Goal: Task Accomplishment & Management: Manage account settings

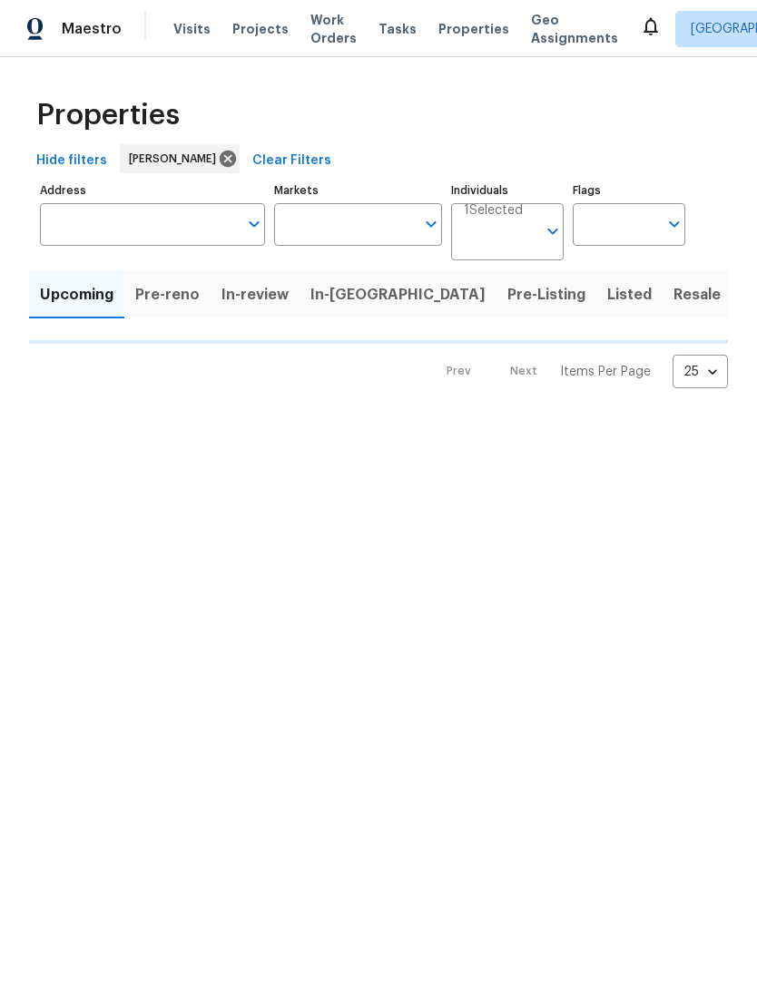
type input "100"
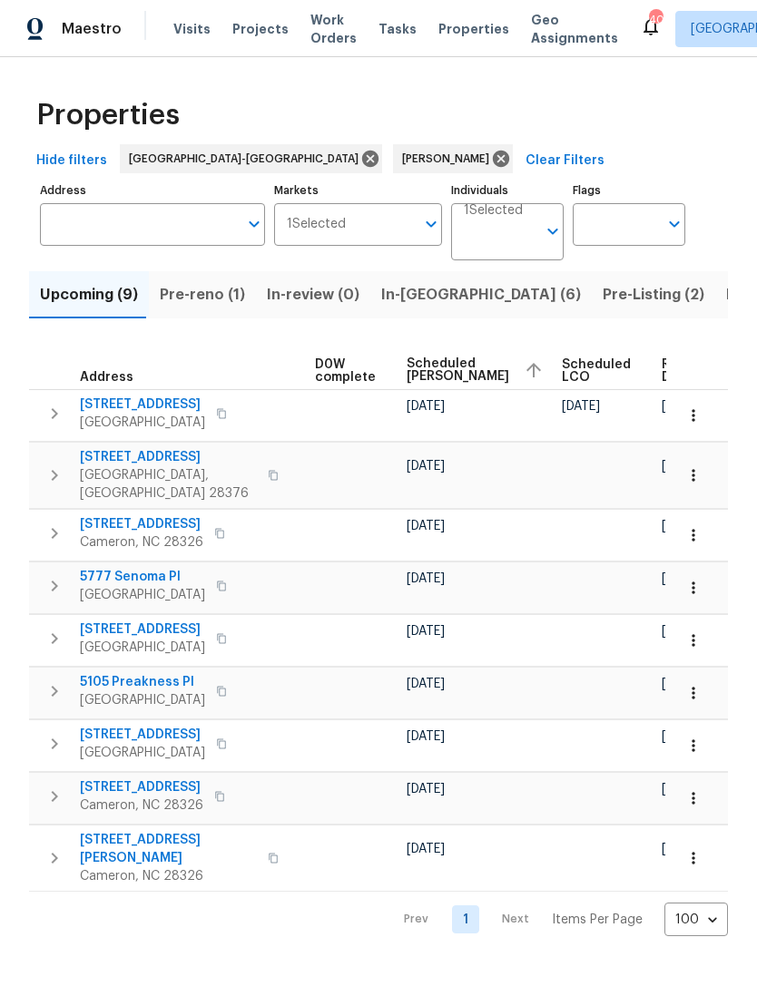
scroll to position [0, 477]
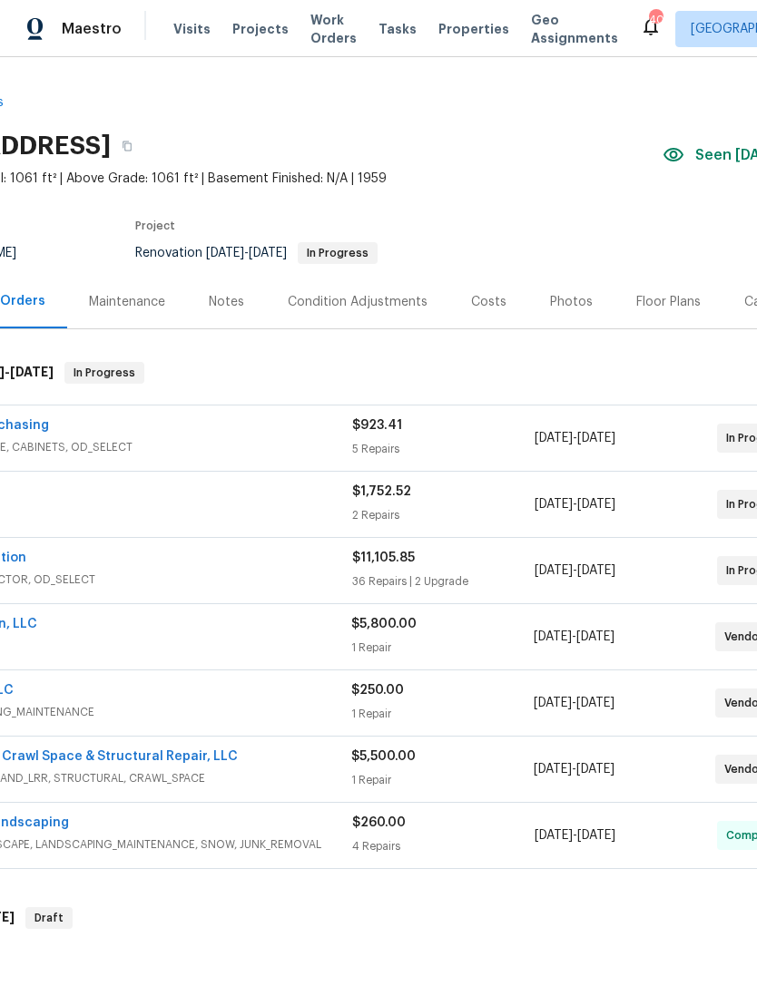
scroll to position [0, 132]
click at [486, 298] on div "Costs" at bounding box center [487, 302] width 35 height 18
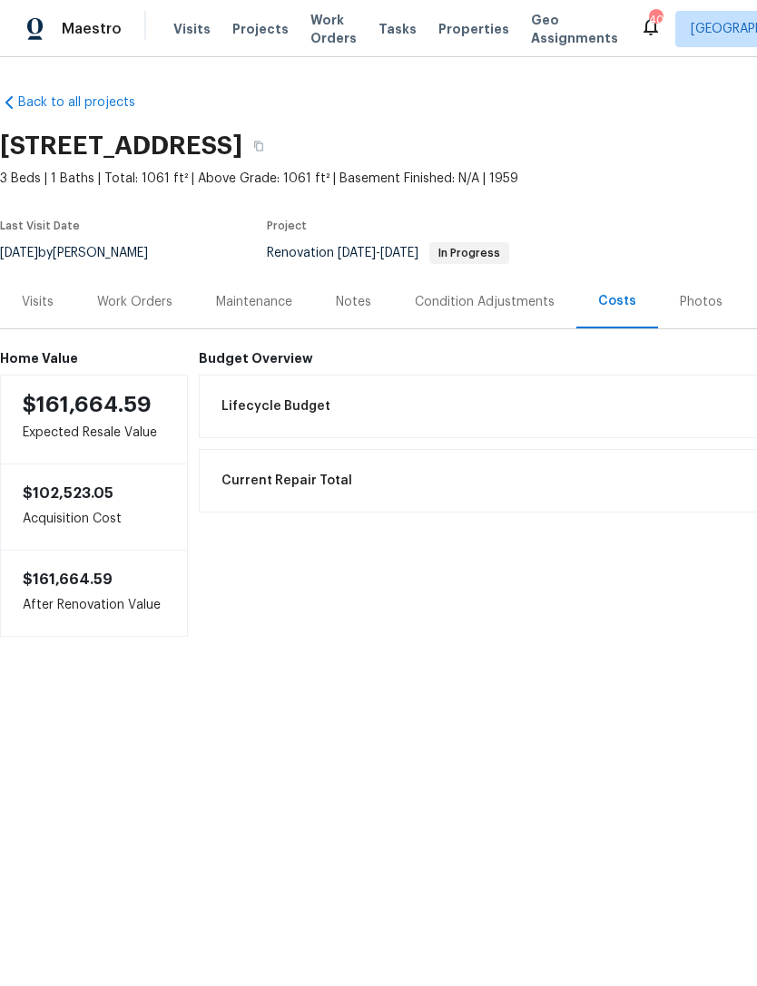
click at [132, 311] on div "Work Orders" at bounding box center [134, 302] width 119 height 54
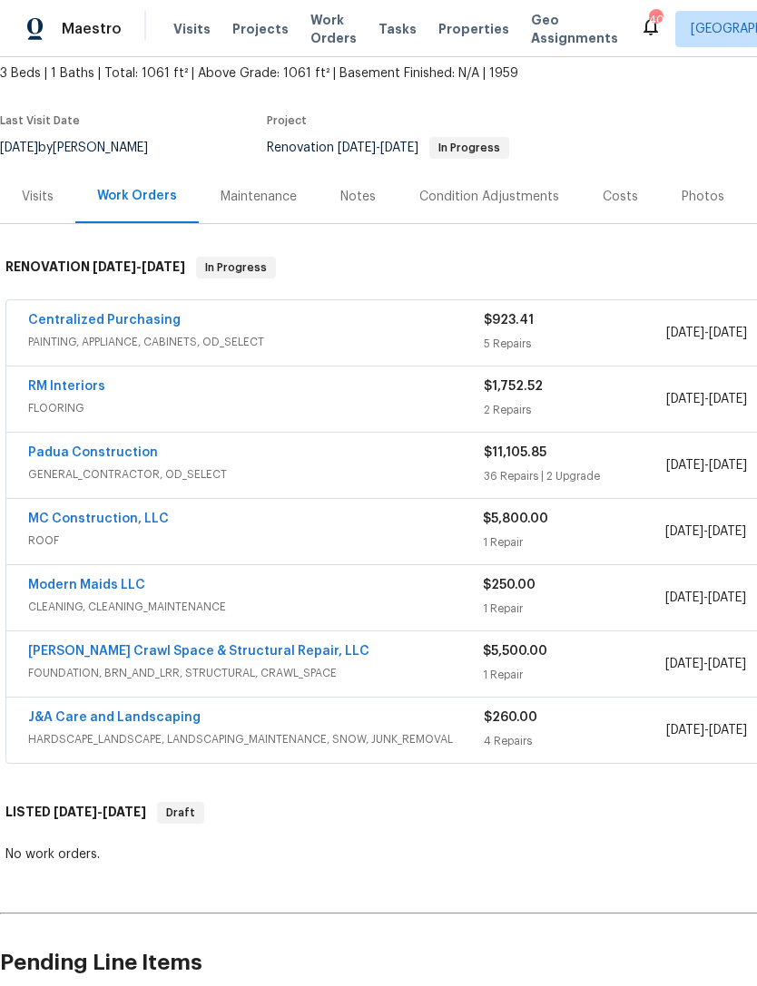
scroll to position [110, 0]
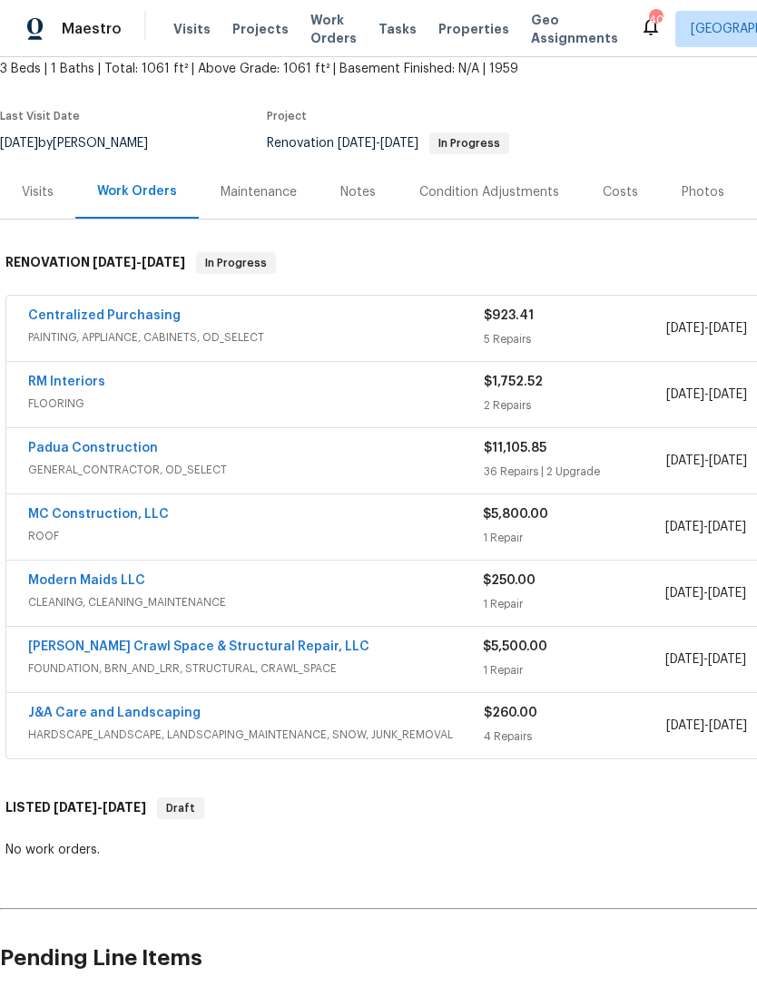
click at [106, 584] on link "Modern Maids LLC" at bounding box center [86, 580] width 117 height 13
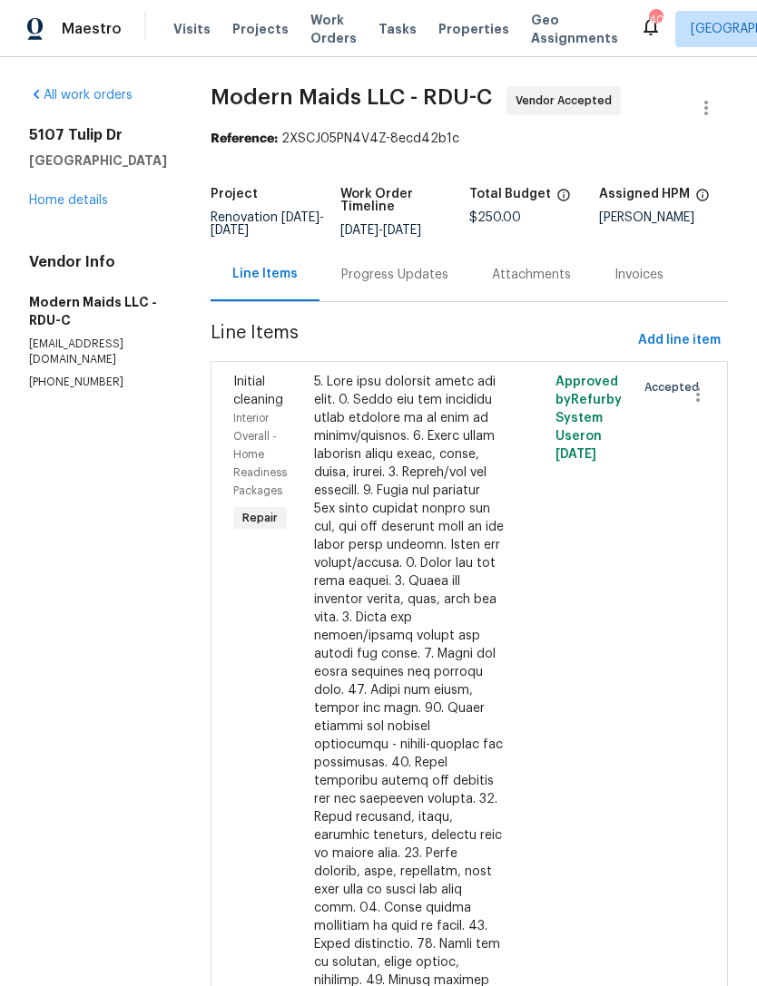
click at [414, 284] on div "Progress Updates" at bounding box center [394, 275] width 107 height 18
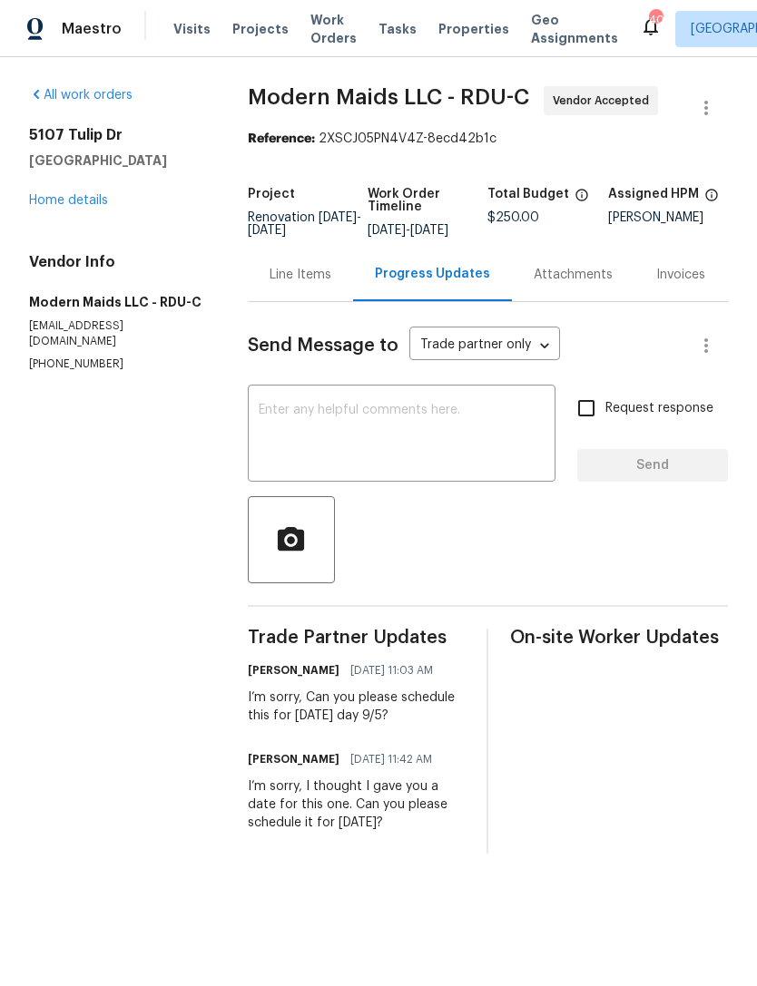
click at [75, 226] on div "All work orders 5107 Tulip Dr Fayetteville, NC 28304 Home details Vendor Info M…" at bounding box center [116, 229] width 175 height 286
click at [64, 205] on link "Home details" at bounding box center [68, 200] width 79 height 13
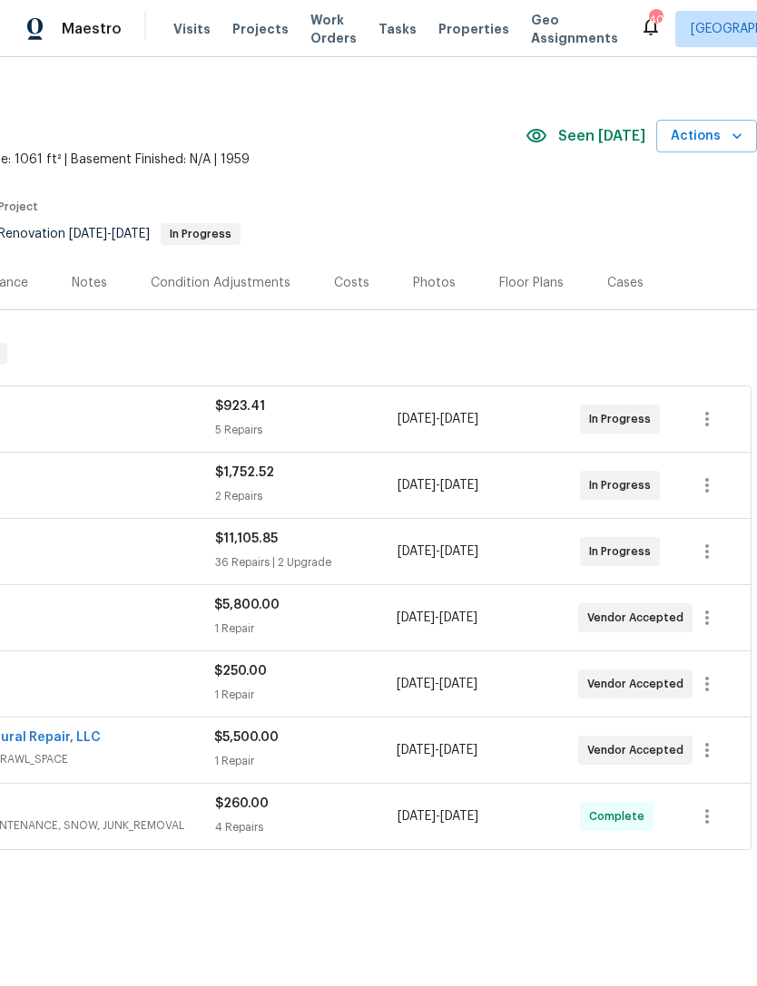
scroll to position [20, 269]
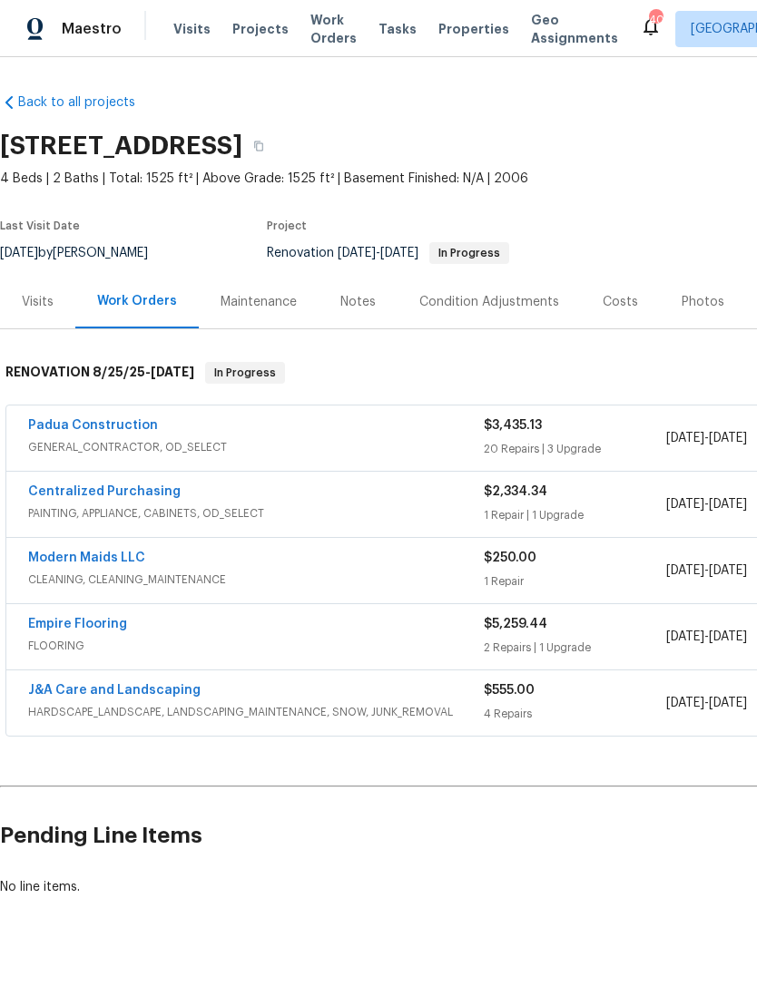
click at [107, 413] on div "Padua Construction GENERAL_CONTRACTOR, OD_SELECT $3,435.13 20 Repairs | 3 Upgra…" at bounding box center [512, 438] width 1013 height 65
click at [83, 422] on link "Padua Construction" at bounding box center [93, 425] width 130 height 13
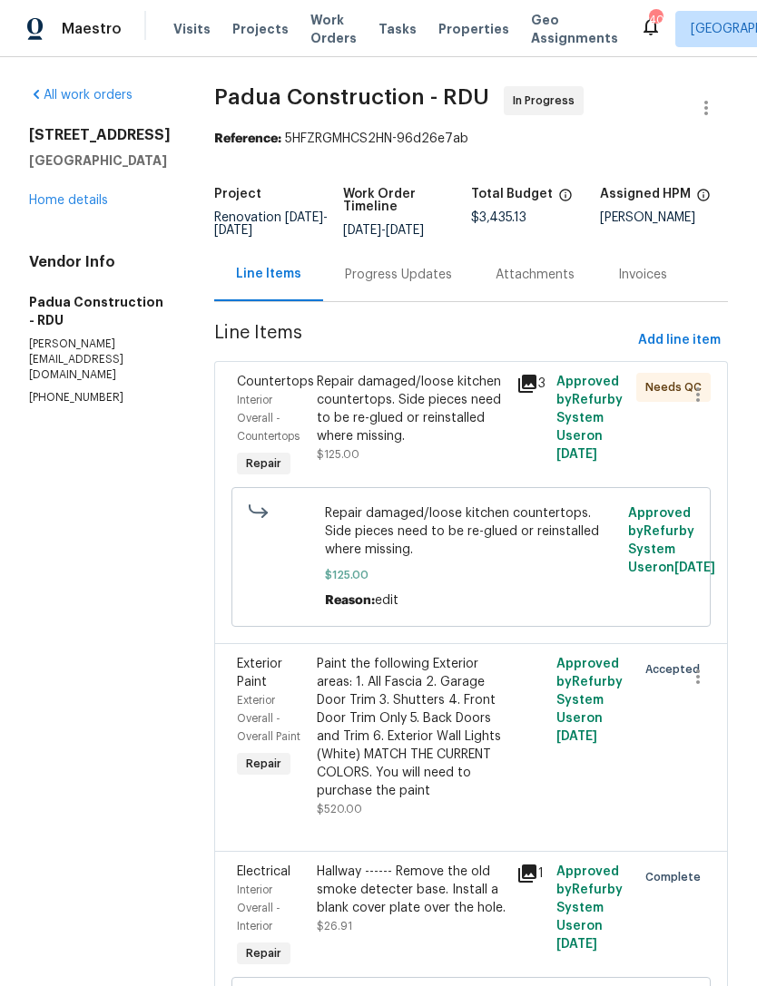
click at [381, 430] on div "Repair damaged/loose kitchen countertops. Side pieces need to be re-glued or re…" at bounding box center [411, 409] width 189 height 73
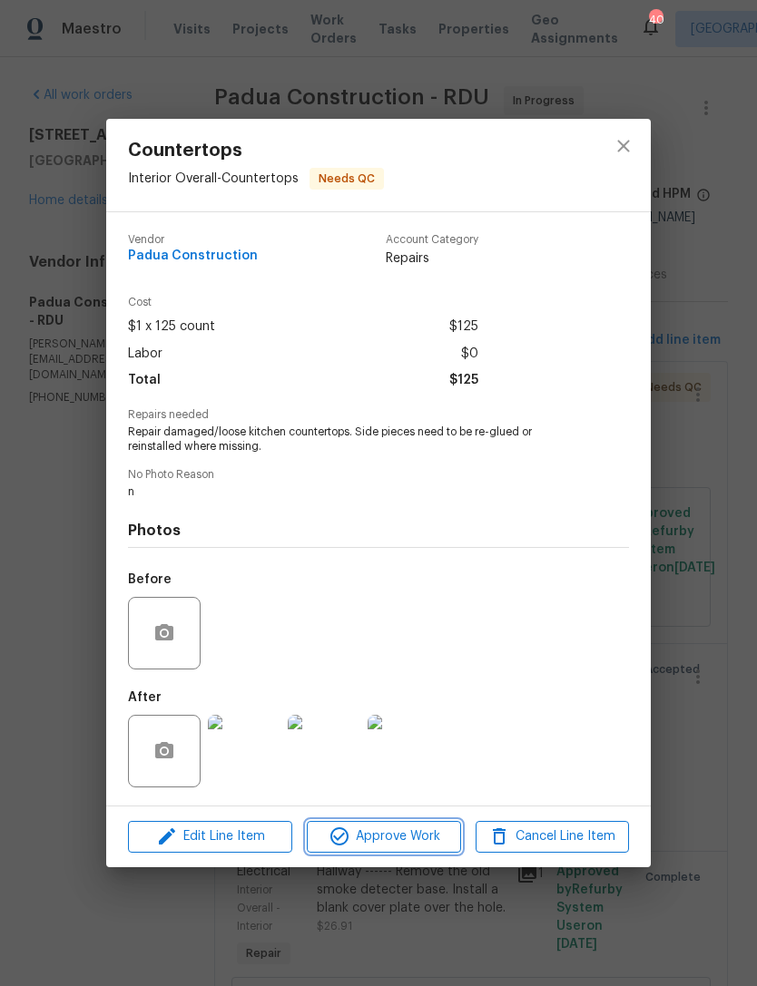
click at [394, 839] on span "Approve Work" at bounding box center [383, 837] width 142 height 23
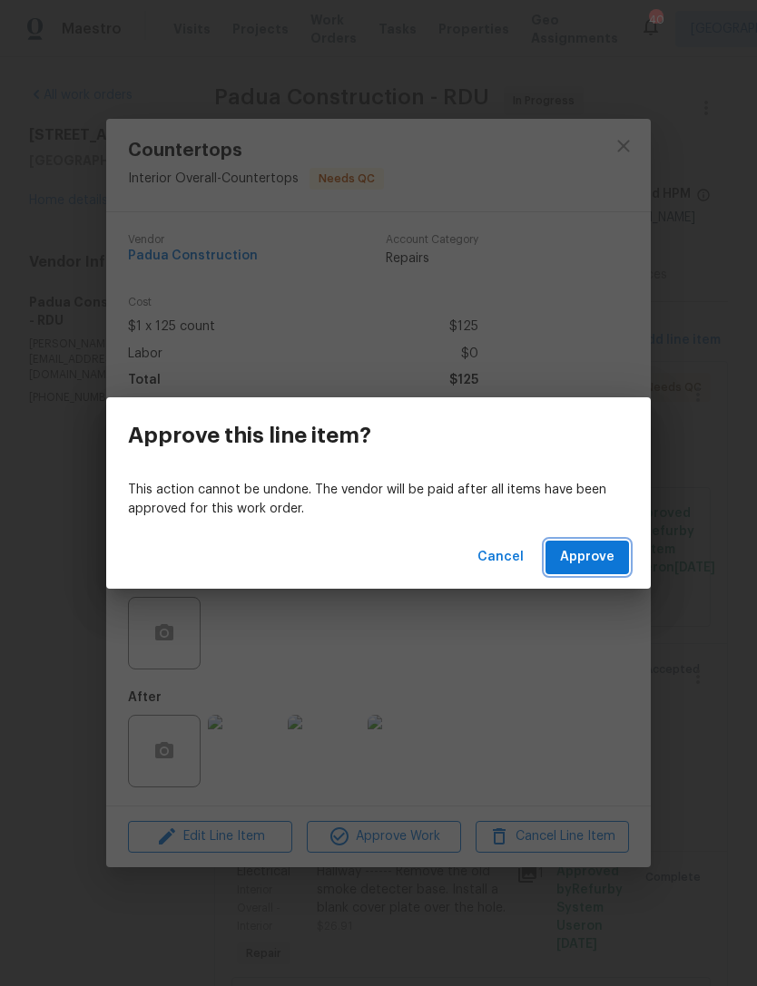
click at [589, 556] on span "Approve" at bounding box center [587, 557] width 54 height 23
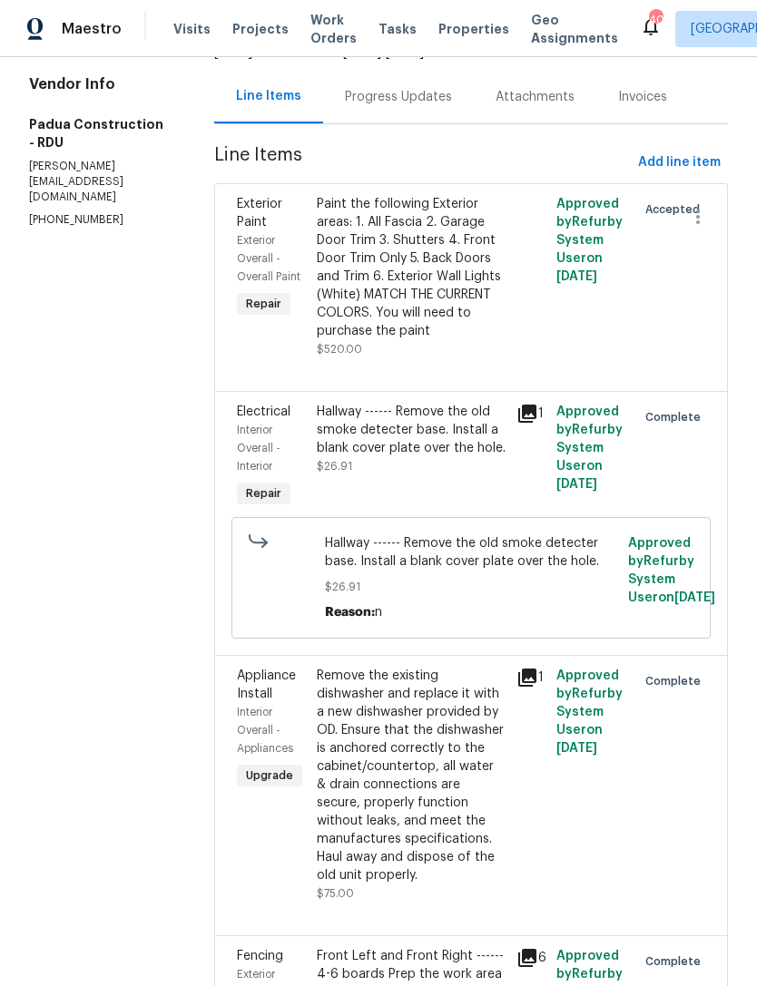
scroll to position [183, 0]
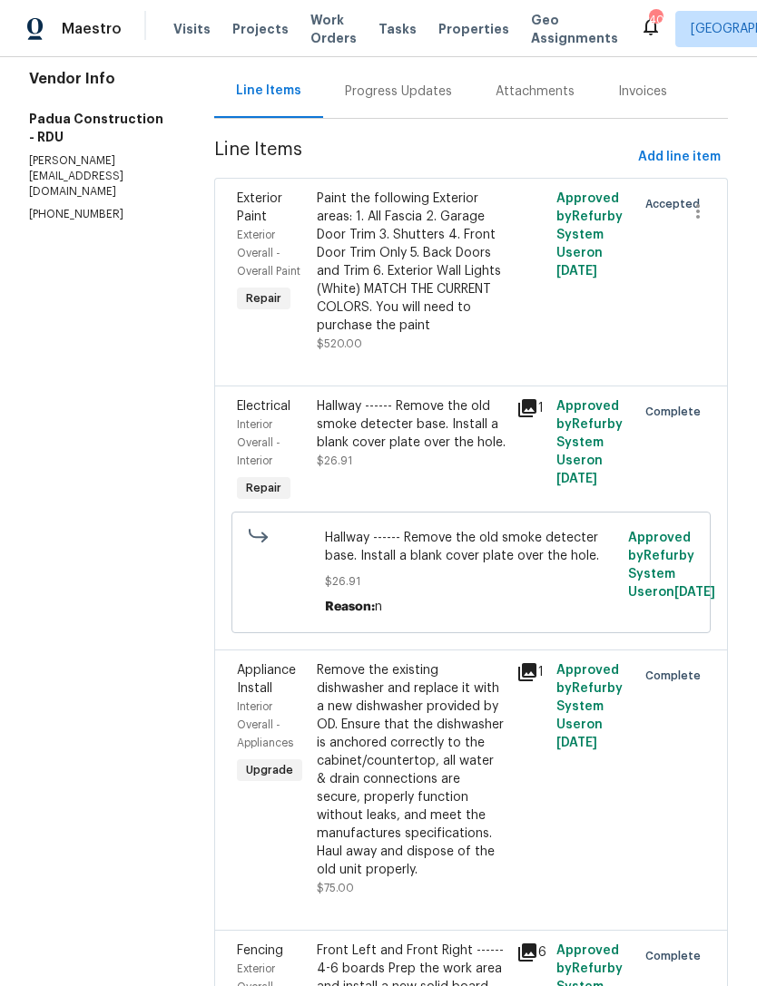
click at [415, 295] on div "Paint the following Exterior areas: 1. All Fascia 2. Garage Door Trim 3. Shutte…" at bounding box center [411, 262] width 189 height 145
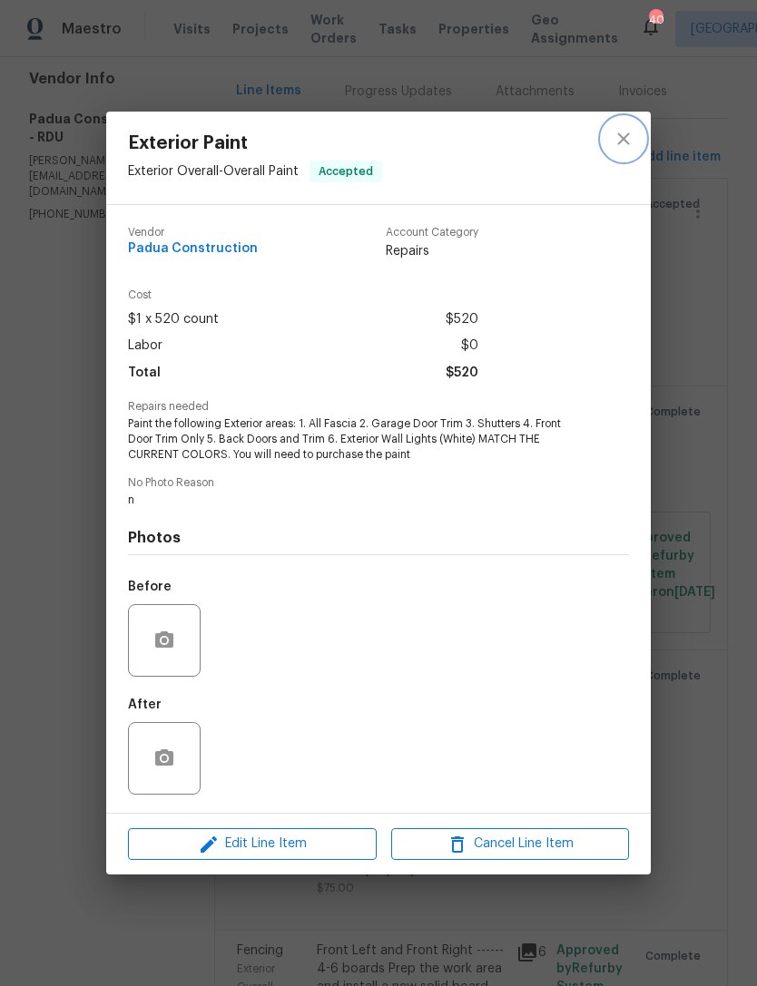
click at [622, 133] on icon "close" at bounding box center [624, 139] width 22 height 22
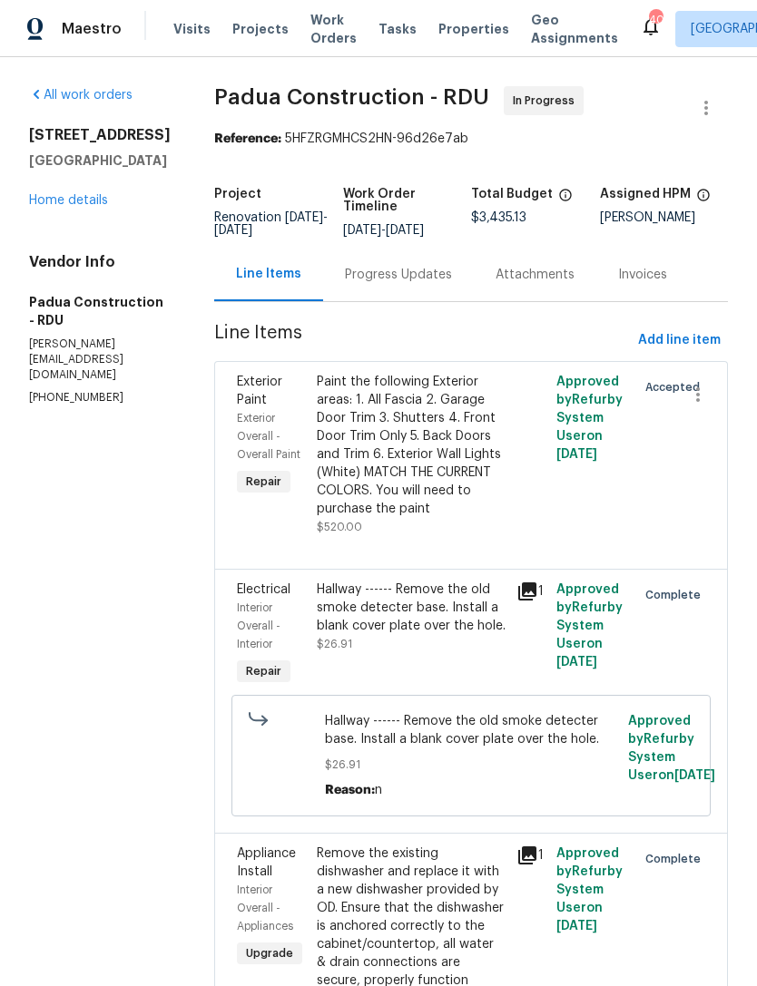
scroll to position [0, 0]
click at [53, 207] on link "Home details" at bounding box center [68, 200] width 79 height 13
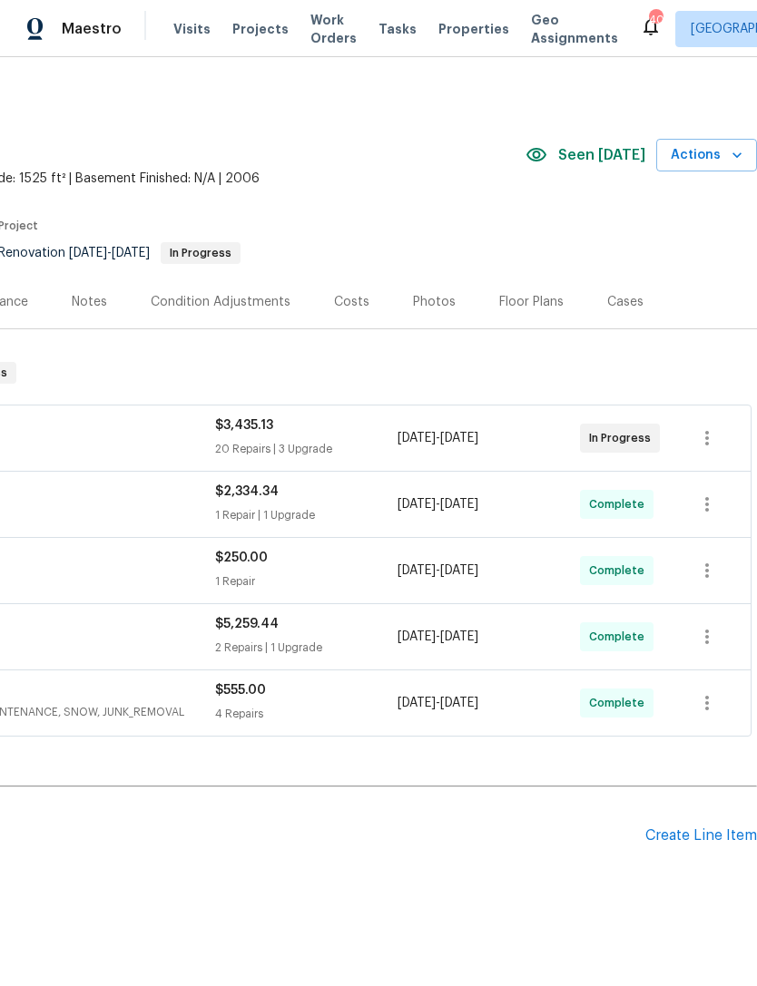
scroll to position [0, 269]
click at [732, 157] on icon "button" at bounding box center [737, 155] width 18 height 18
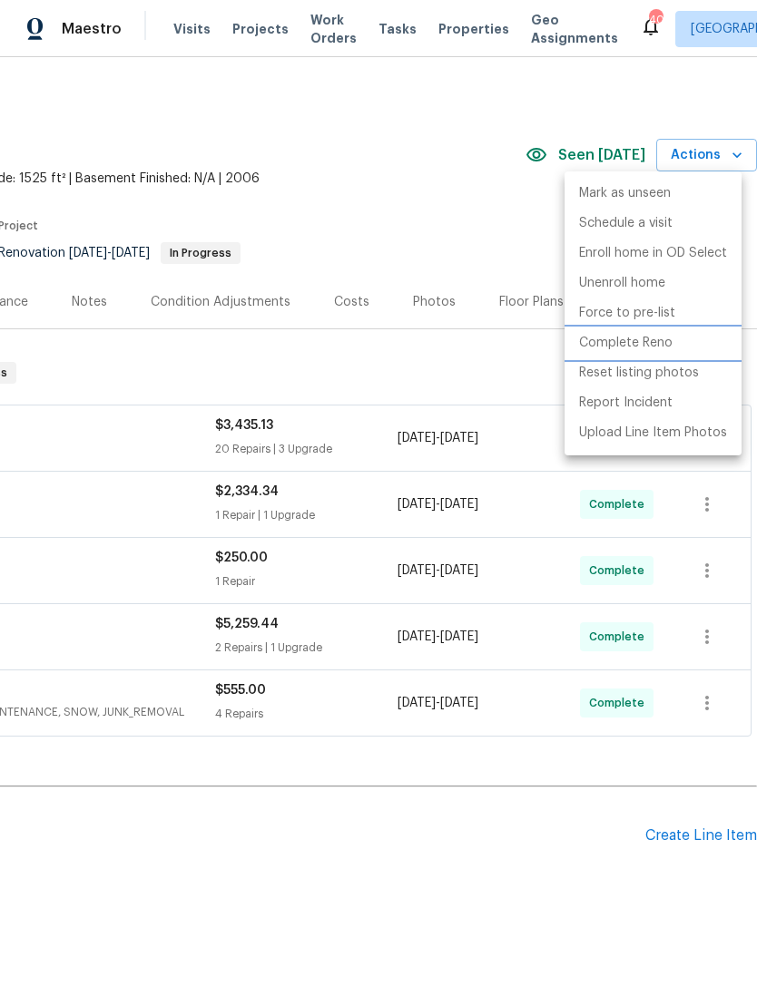
click at [627, 341] on p "Complete Reno" at bounding box center [625, 343] width 93 height 19
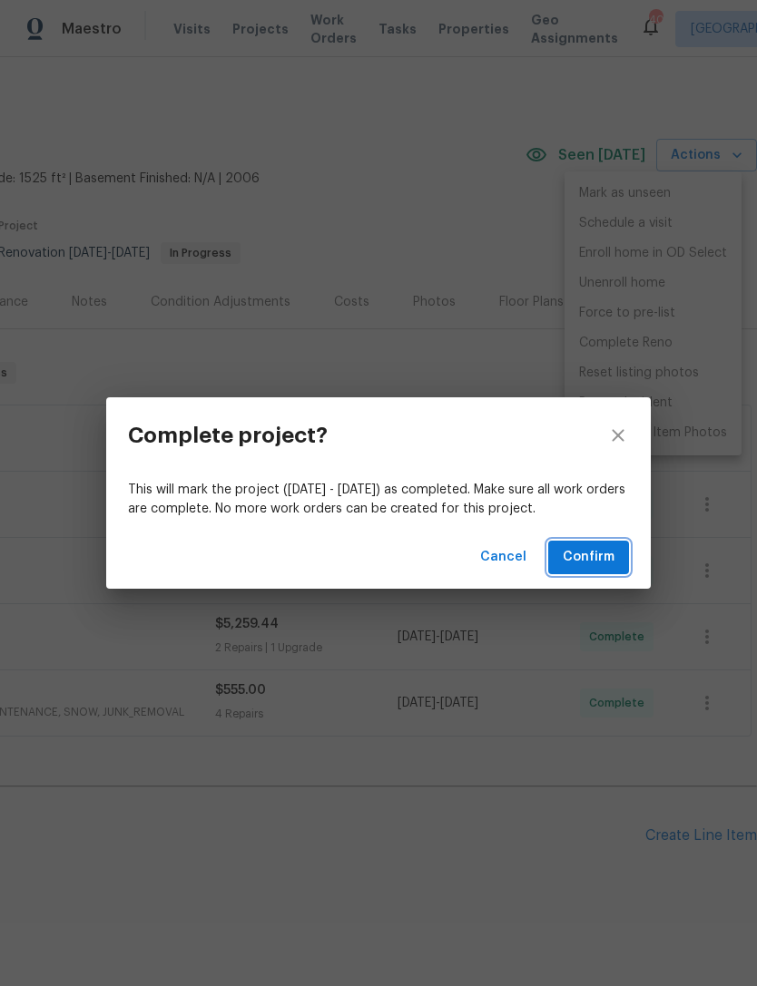
click at [600, 554] on span "Confirm" at bounding box center [589, 557] width 52 height 23
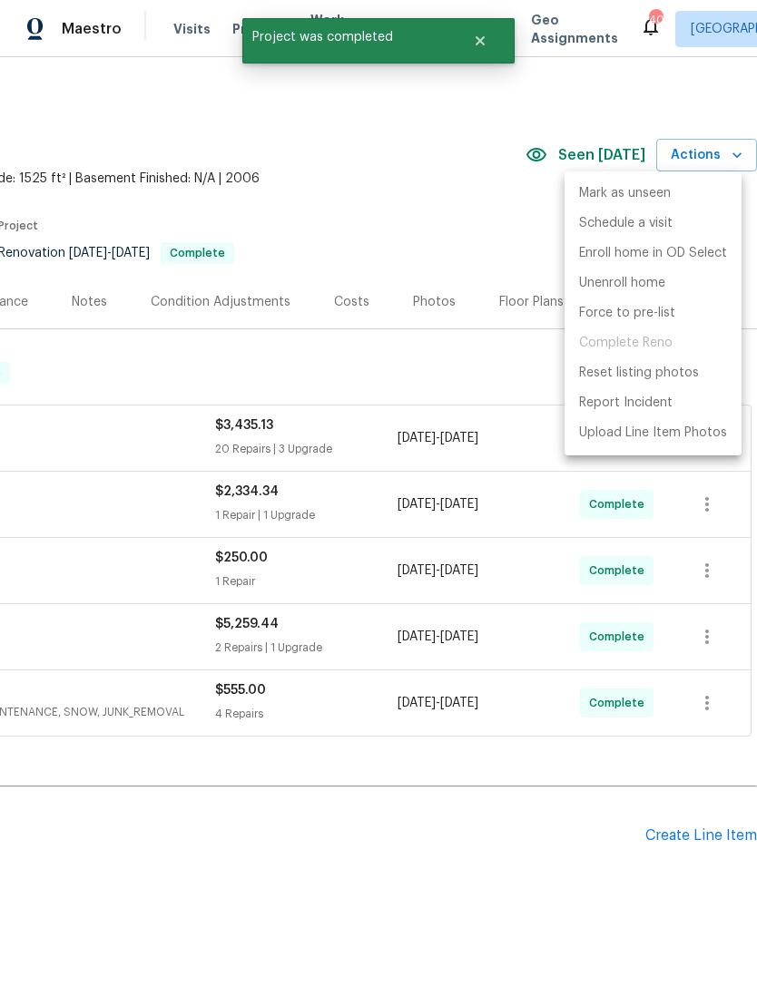
click at [444, 194] on div at bounding box center [378, 493] width 757 height 986
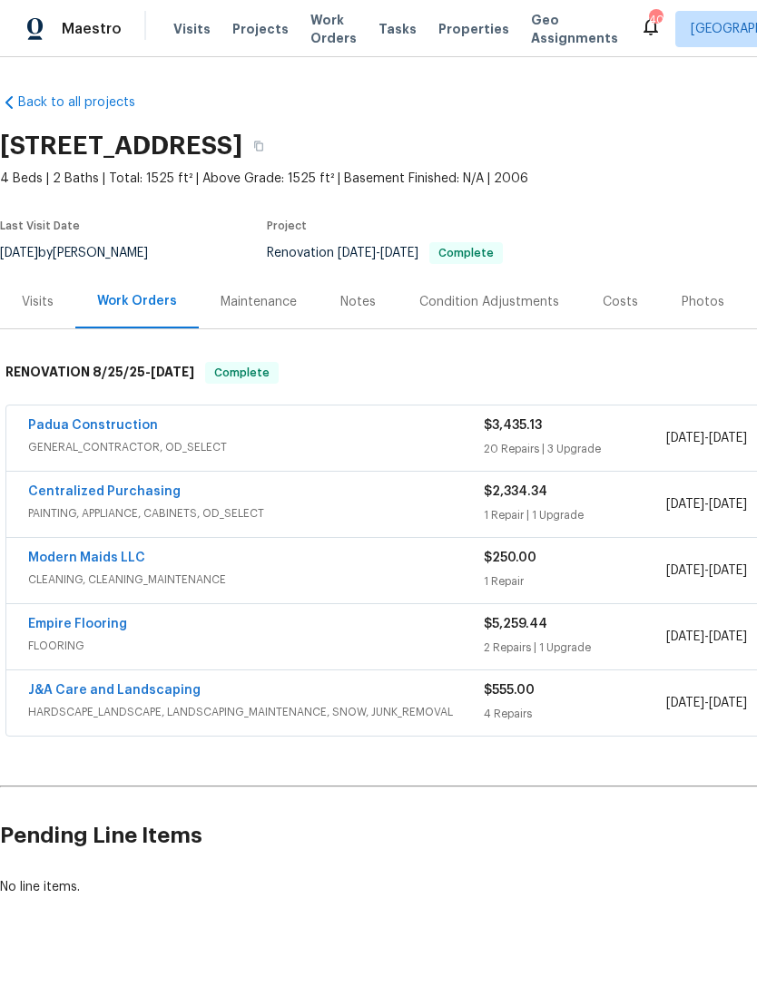
scroll to position [0, 0]
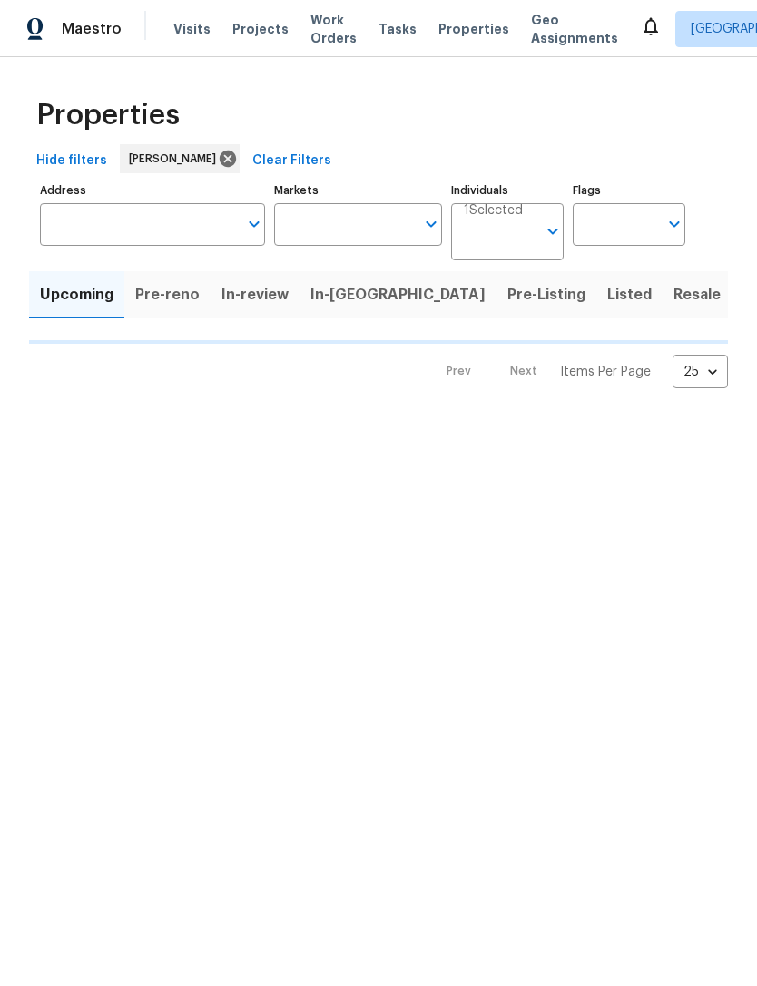
type input "100"
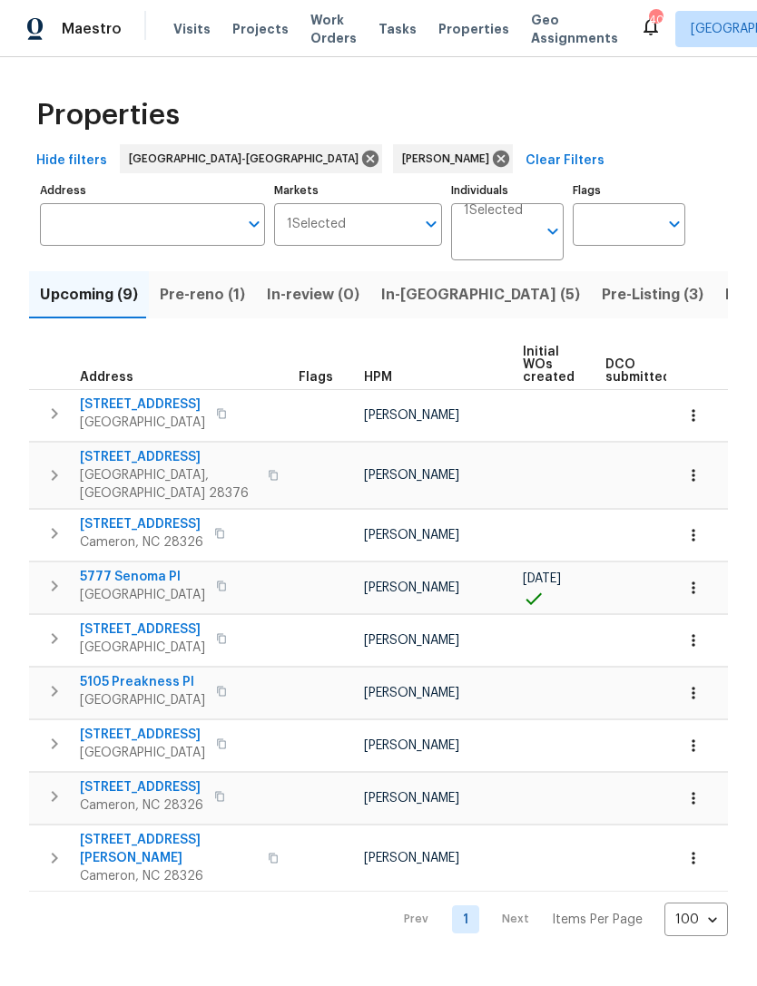
click at [602, 296] on span "Pre-Listing (3)" at bounding box center [653, 294] width 102 height 25
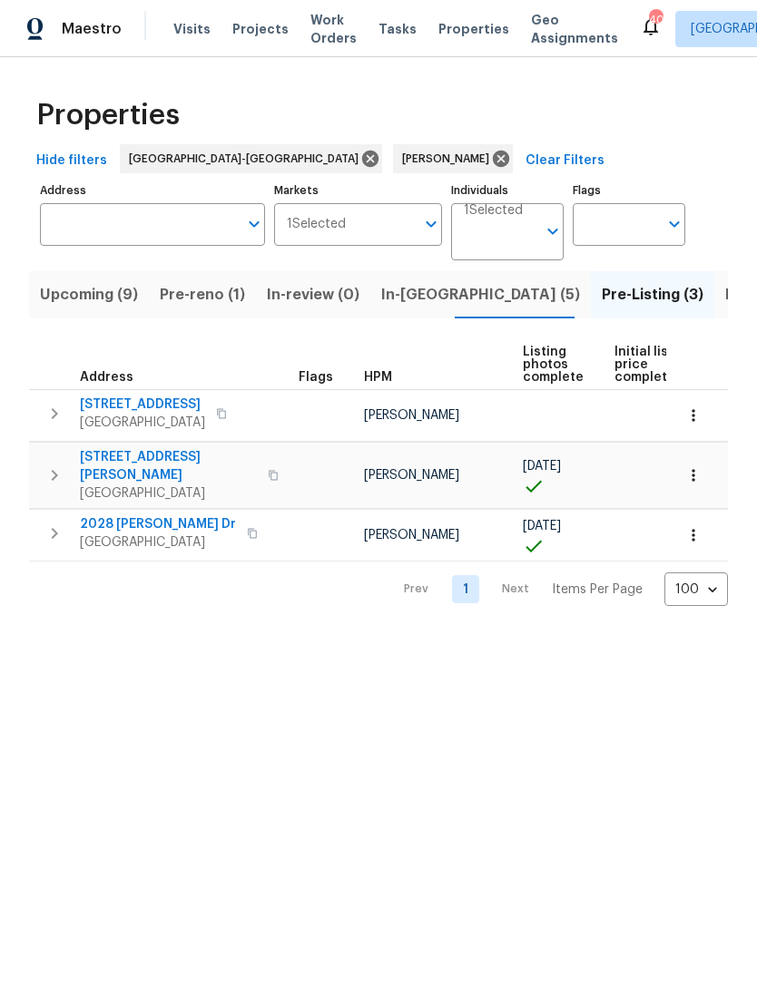
click at [79, 303] on span "Upcoming (9)" at bounding box center [89, 294] width 98 height 25
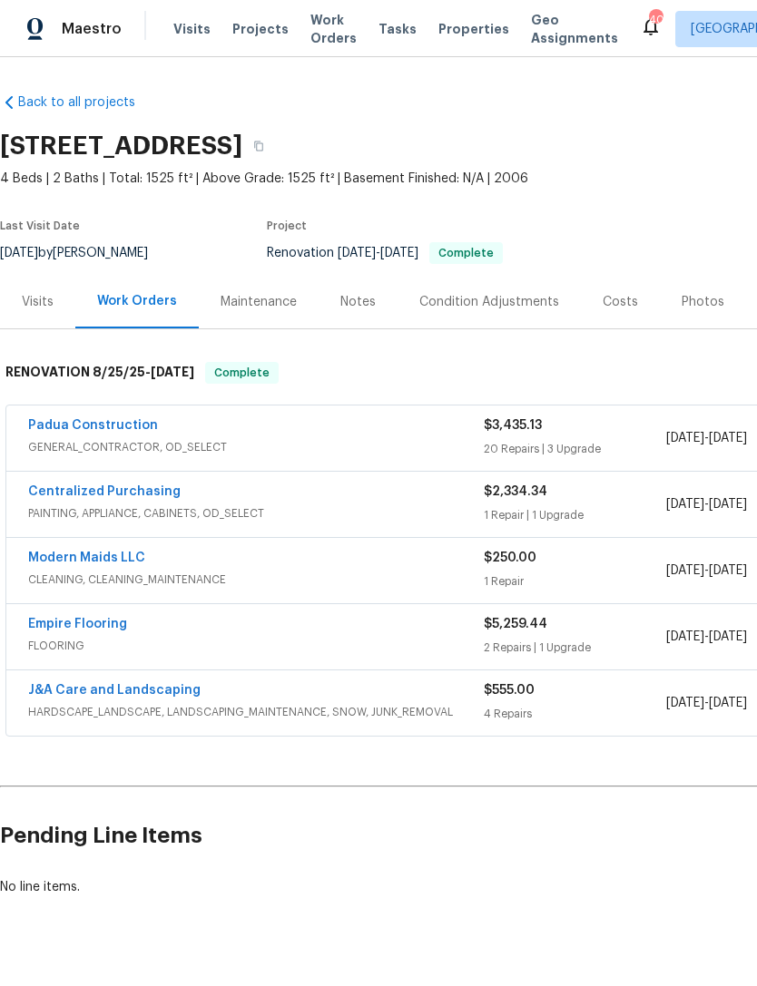
scroll to position [0, -1]
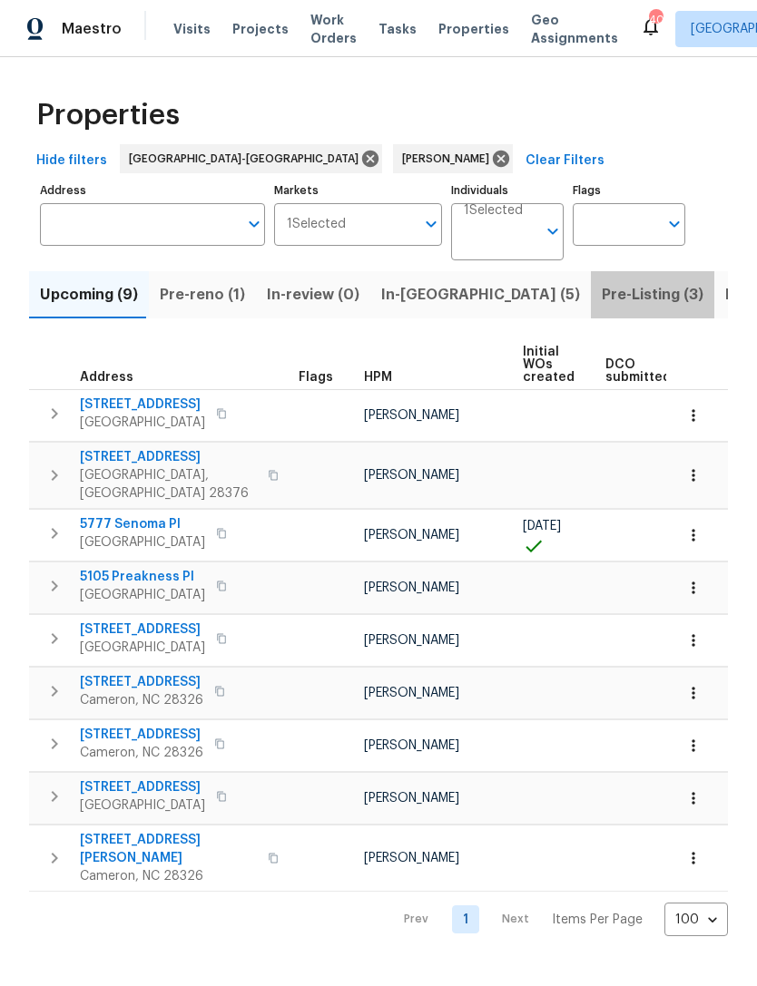
click at [602, 293] on span "Pre-Listing (3)" at bounding box center [653, 294] width 102 height 25
